Goal: Check status: Check status

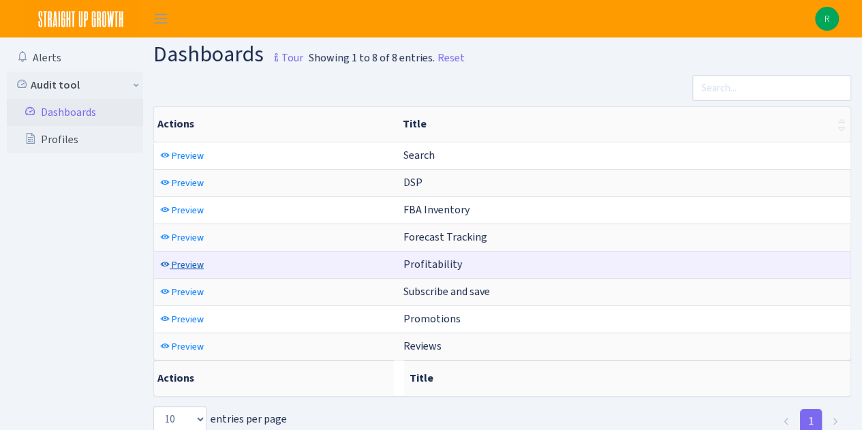
click at [179, 262] on span "Preview" at bounding box center [188, 264] width 32 height 13
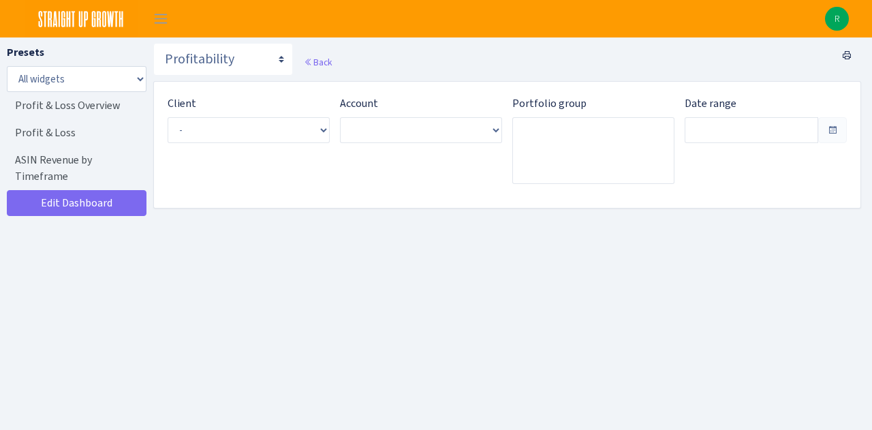
type input "Jul 31, 2025 - Aug 29, 2025"
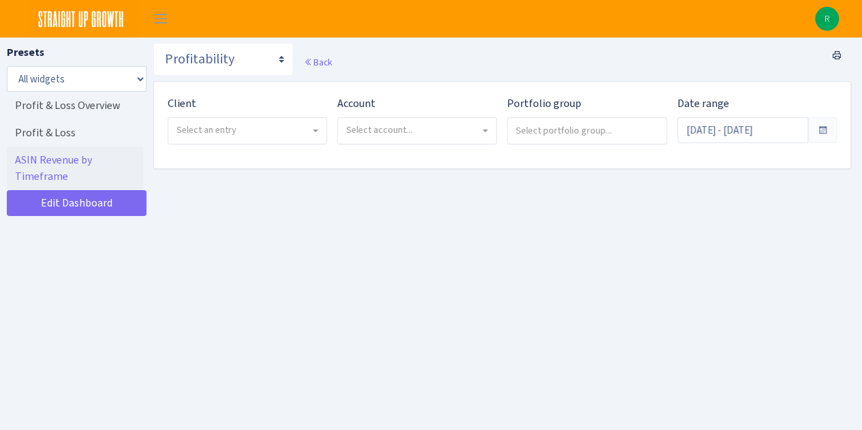
click at [222, 136] on span "Select an entry" at bounding box center [206, 129] width 60 height 13
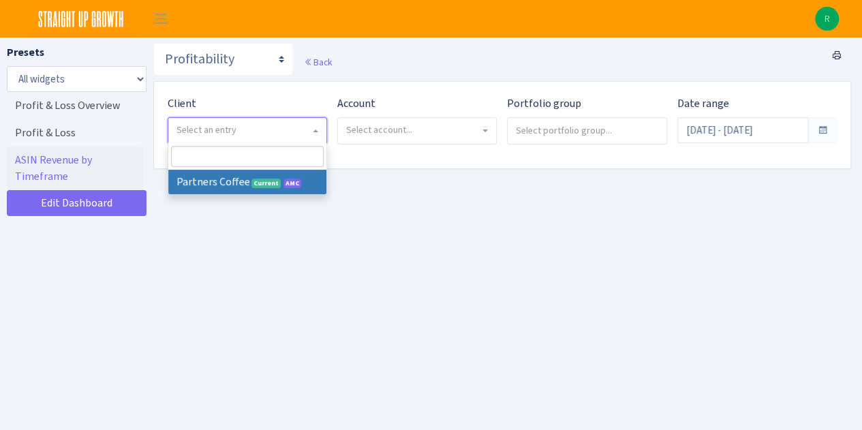
select select "481"
select select
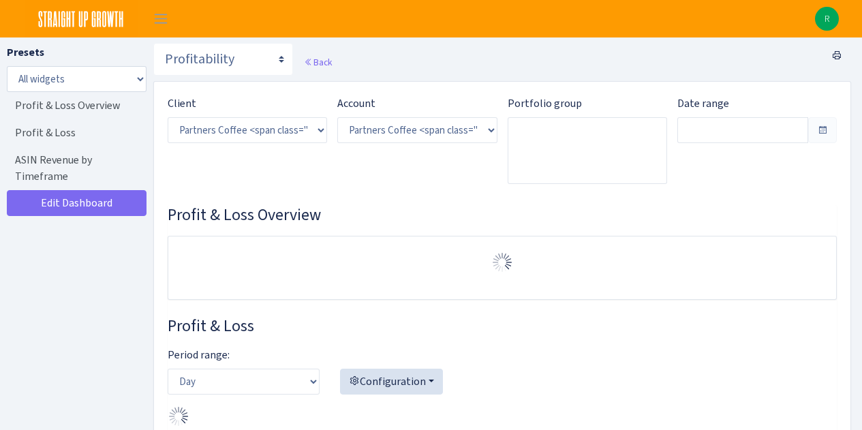
select select "2242985598963294"
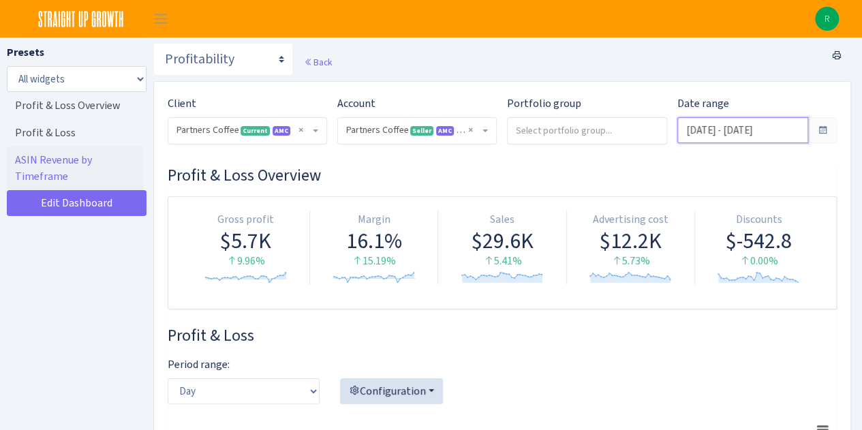
click at [711, 130] on input "[DATE] - [DATE]" at bounding box center [742, 130] width 131 height 26
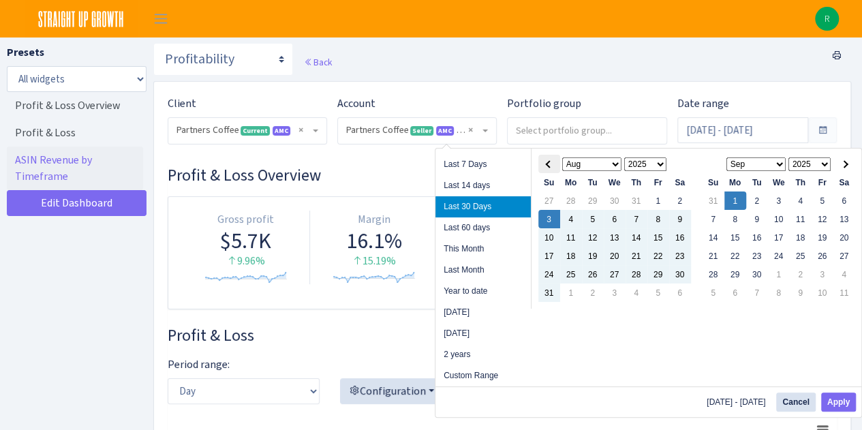
click at [549, 170] on th at bounding box center [549, 164] width 22 height 18
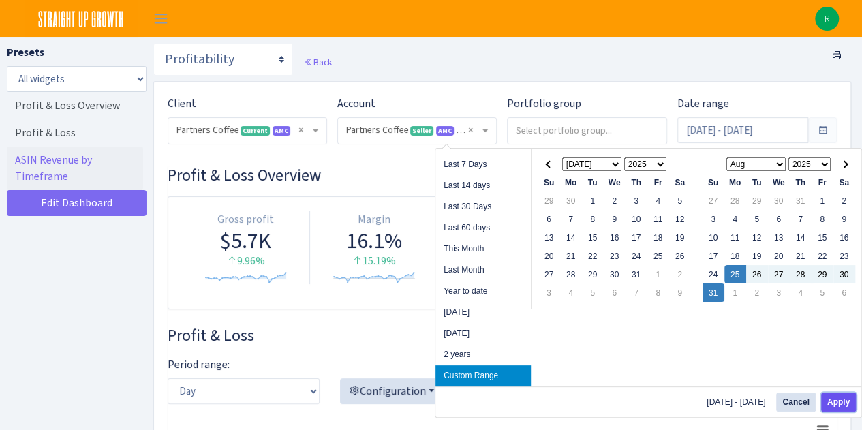
click at [844, 397] on button "Apply" at bounding box center [838, 402] width 35 height 19
type input "[DATE] - [DATE]"
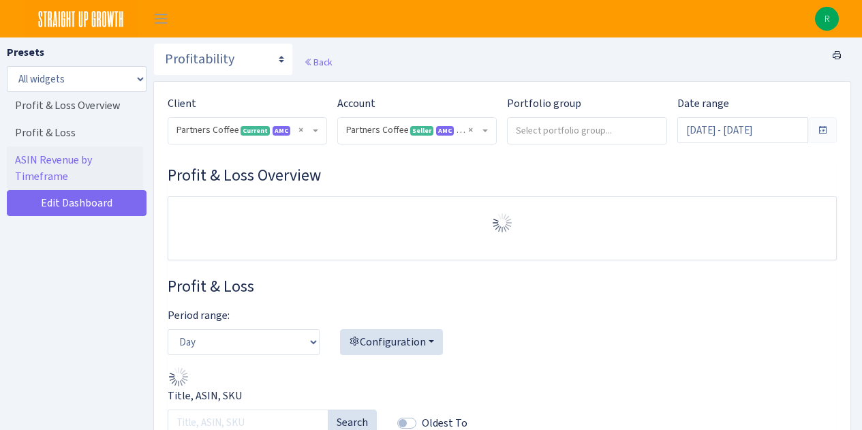
select select "2242985598963294"
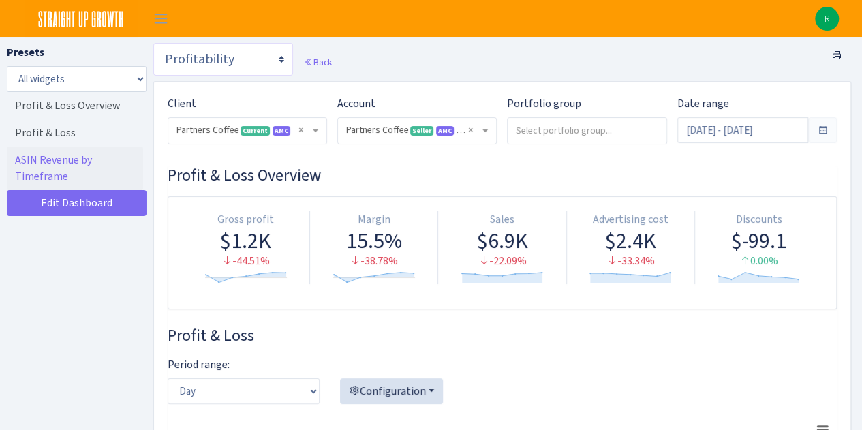
click at [243, 63] on select "Search DSP FBA Inventory Forecast Tracking Profitability Subscribe and save Pro…" at bounding box center [223, 59] width 140 height 33
select select "https://straightupgrowth.com/admin/dashboard/25/show"
click at [153, 43] on select "Search DSP FBA Inventory Forecast Tracking Profitability Subscribe and save Pro…" at bounding box center [223, 59] width 140 height 33
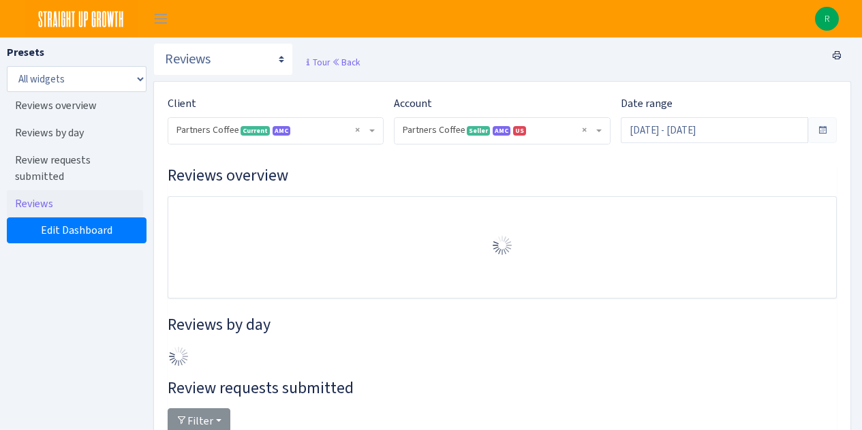
select select "2242985598963294"
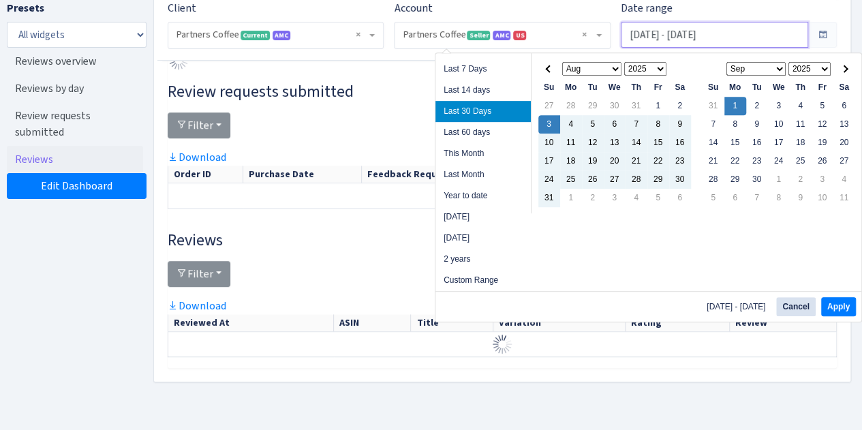
click at [664, 39] on input "[DATE] - [DATE]" at bounding box center [714, 35] width 187 height 26
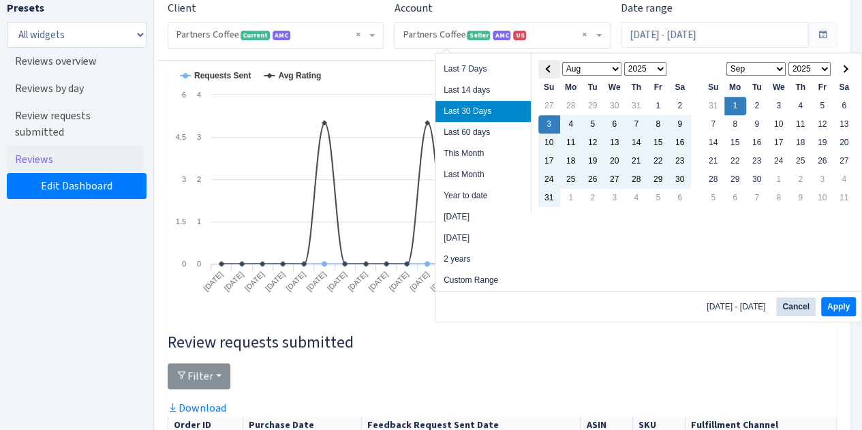
click at [545, 70] on th at bounding box center [549, 69] width 22 height 18
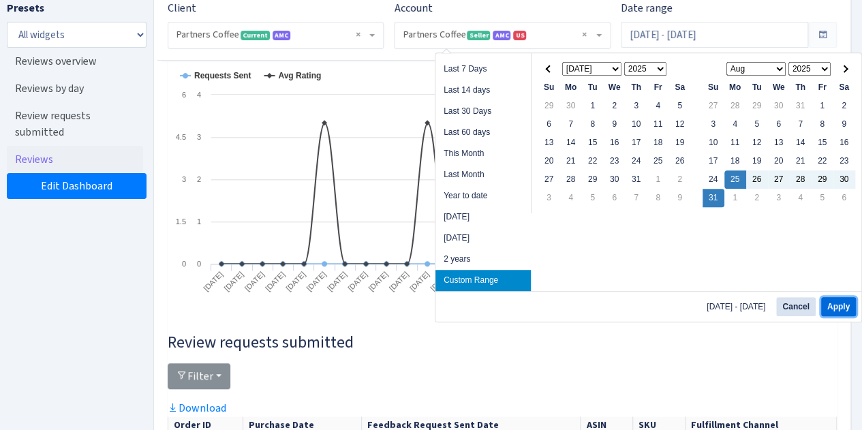
click at [831, 301] on button "Apply" at bounding box center [838, 306] width 35 height 19
type input "[DATE] - [DATE]"
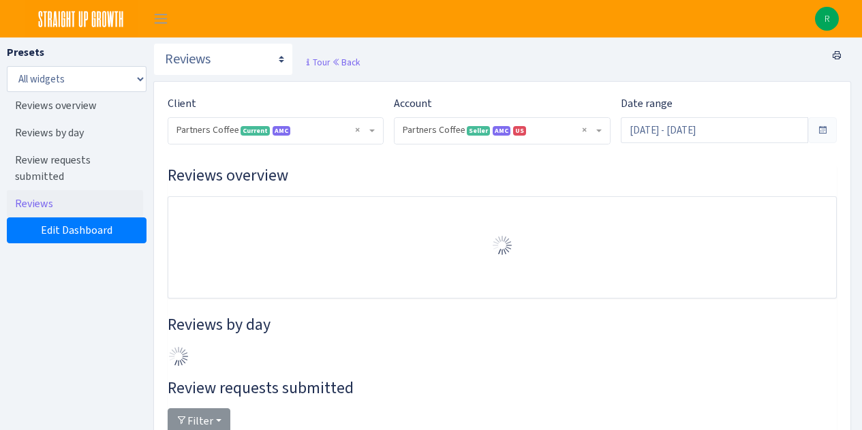
select select "2242985598963294"
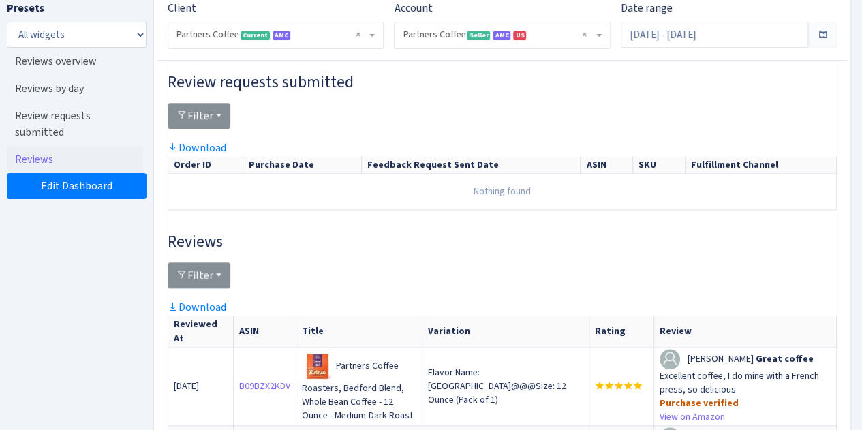
scroll to position [568, 0]
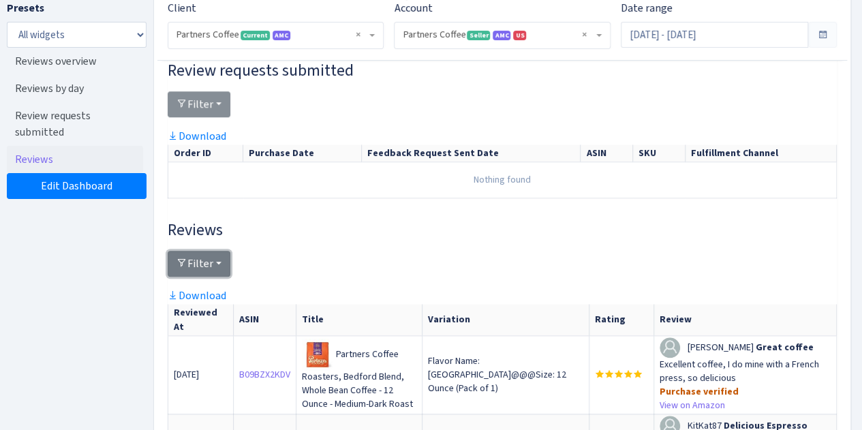
click at [215, 265] on button "Filter" at bounding box center [199, 264] width 63 height 26
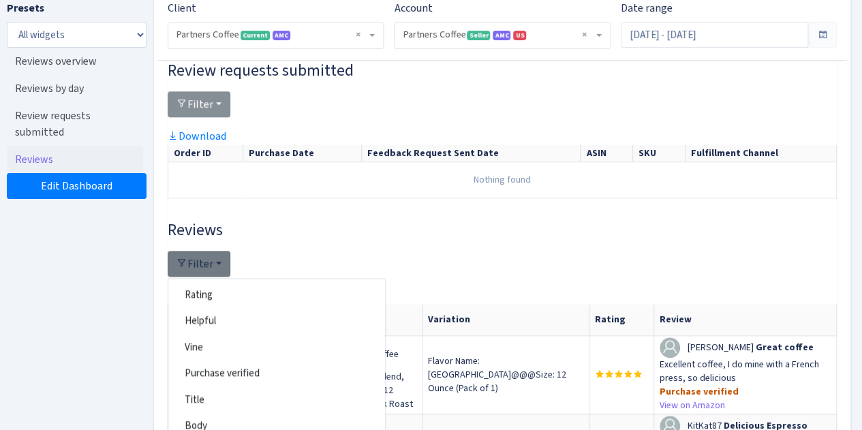
drag, startPoint x: 215, startPoint y: 265, endPoint x: 549, endPoint y: 223, distance: 337.3
click at [549, 223] on h3 "Reviews" at bounding box center [502, 230] width 669 height 20
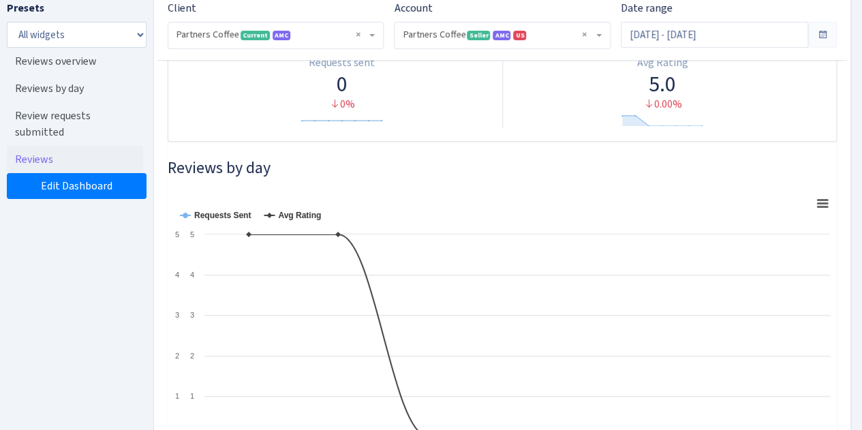
scroll to position [0, 0]
